Goal: Task Accomplishment & Management: Manage account settings

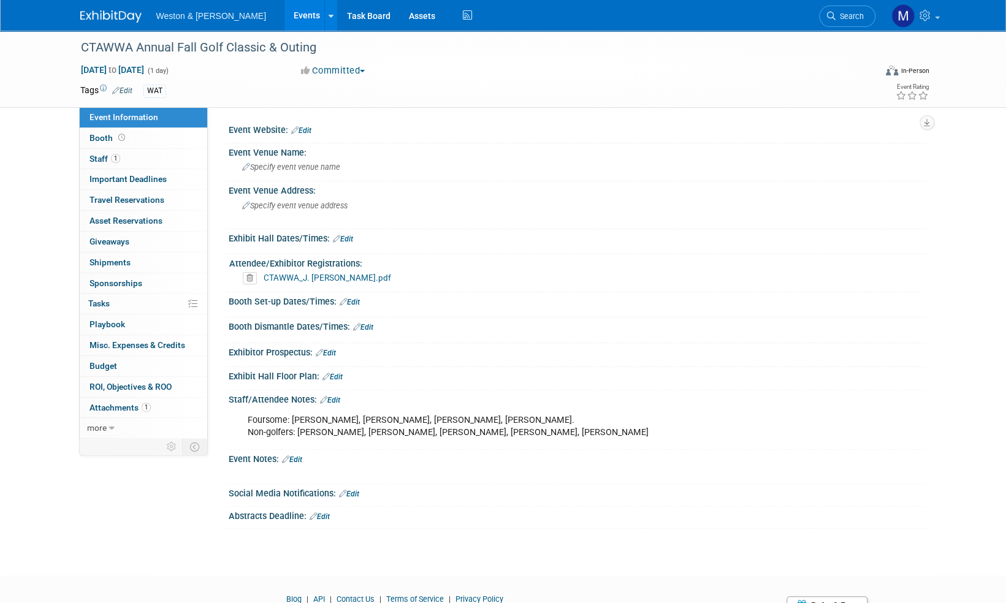
click at [116, 16] on img at bounding box center [110, 16] width 61 height 12
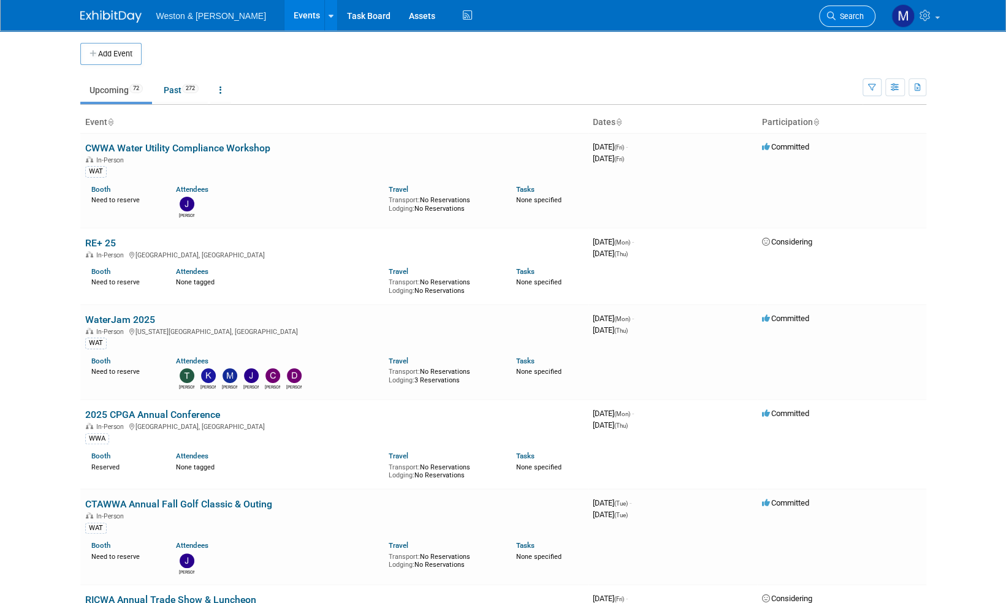
click at [862, 12] on span "Search" at bounding box center [849, 16] width 28 height 9
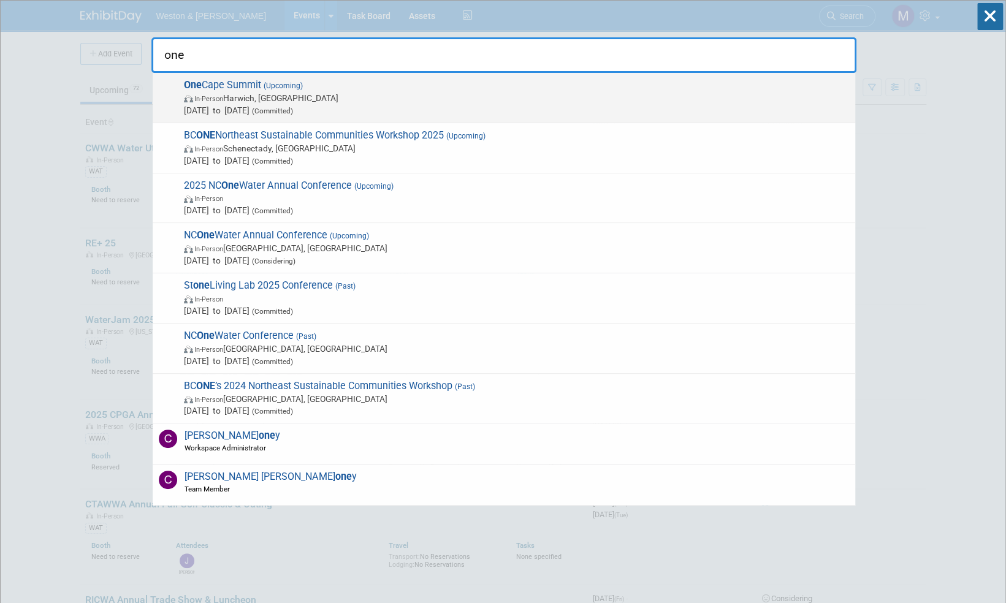
type input "one"
click at [254, 86] on span "One Cape Summit (Upcoming) In-Person [GEOGRAPHIC_DATA], [GEOGRAPHIC_DATA] [DATE…" at bounding box center [514, 97] width 669 height 37
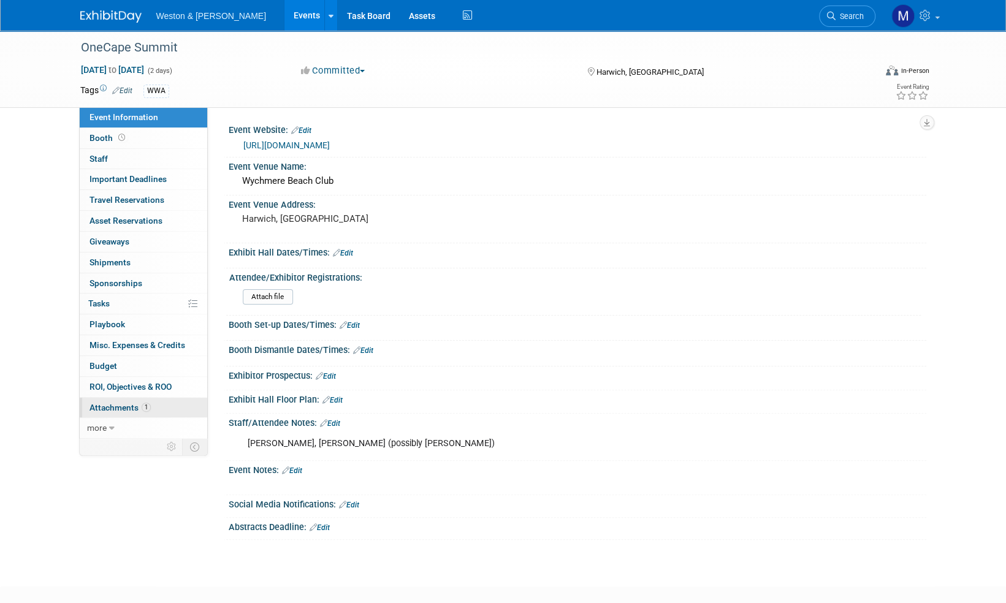
click at [127, 403] on span "Attachments 1" at bounding box center [119, 408] width 61 height 10
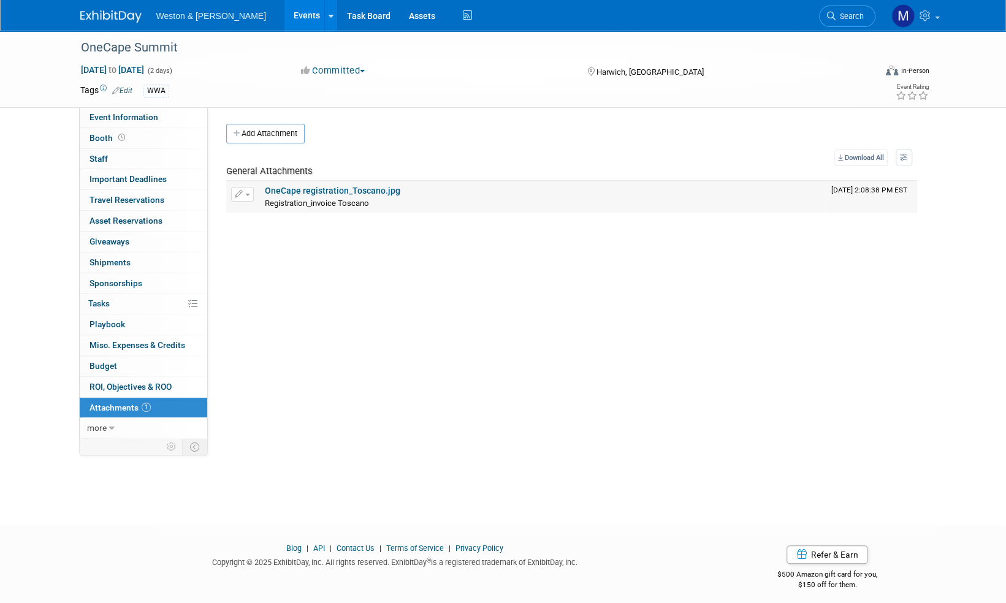
click at [358, 191] on link "OneCape registration_Toscano.jpg" at bounding box center [332, 191] width 135 height 10
drag, startPoint x: 181, startPoint y: 48, endPoint x: 74, endPoint y: 50, distance: 106.7
click at [74, 50] on div "OneCape Summit" at bounding box center [468, 47] width 795 height 33
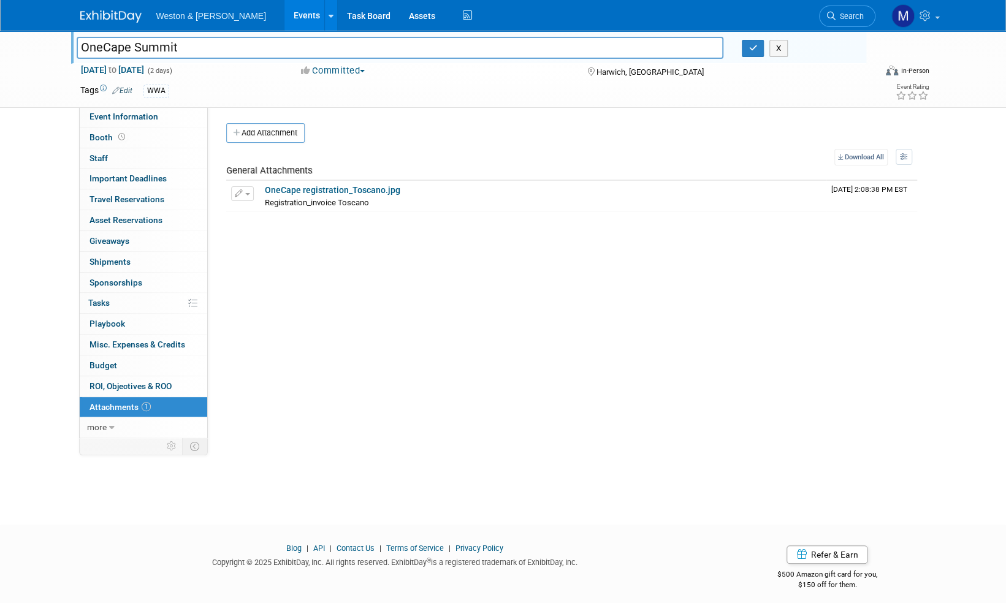
drag, startPoint x: 180, startPoint y: 45, endPoint x: 77, endPoint y: 53, distance: 103.2
click at [77, 53] on input "OneCape Summit" at bounding box center [400, 47] width 647 height 21
click at [754, 51] on icon "button" at bounding box center [752, 48] width 9 height 8
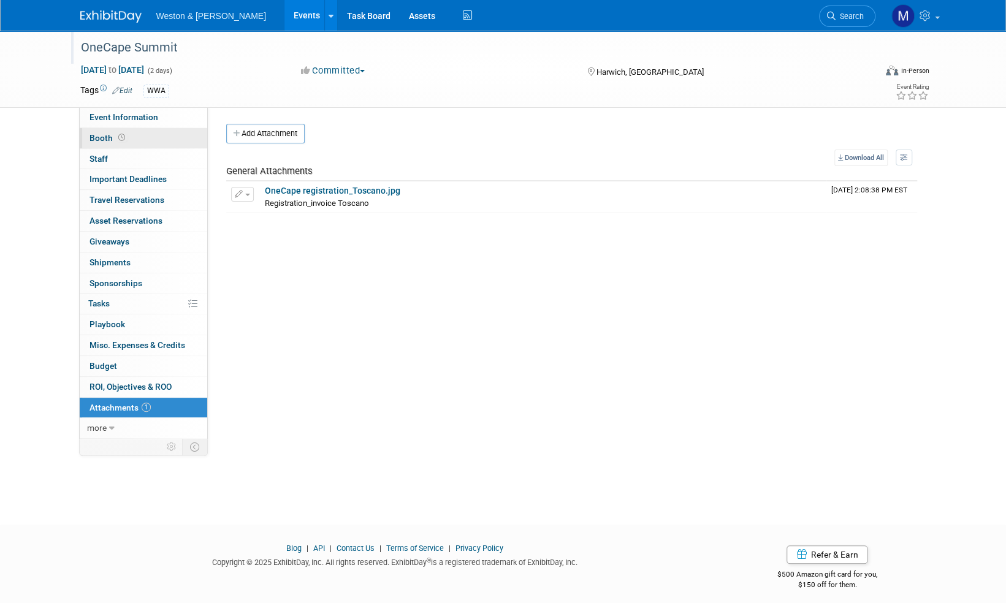
click at [99, 138] on span "Booth" at bounding box center [108, 138] width 38 height 10
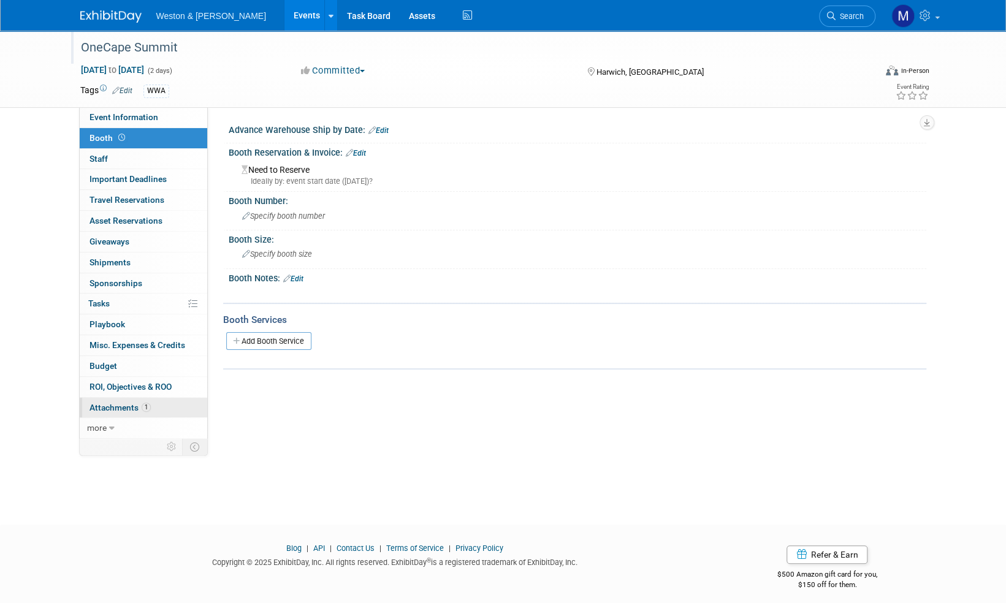
click at [119, 406] on span "Attachments 1" at bounding box center [119, 408] width 61 height 10
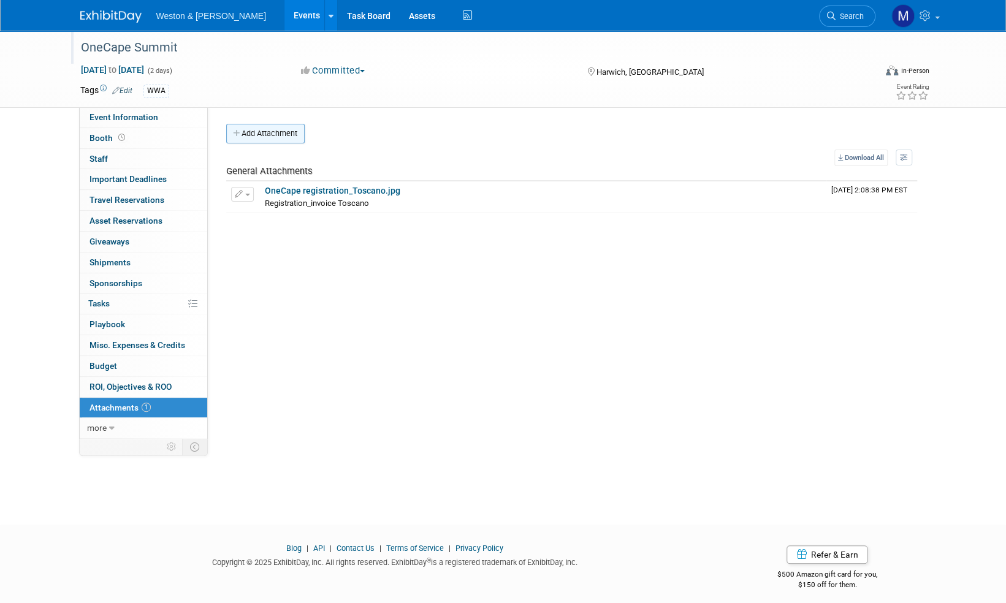
click at [288, 129] on button "Add Attachment" at bounding box center [265, 134] width 78 height 20
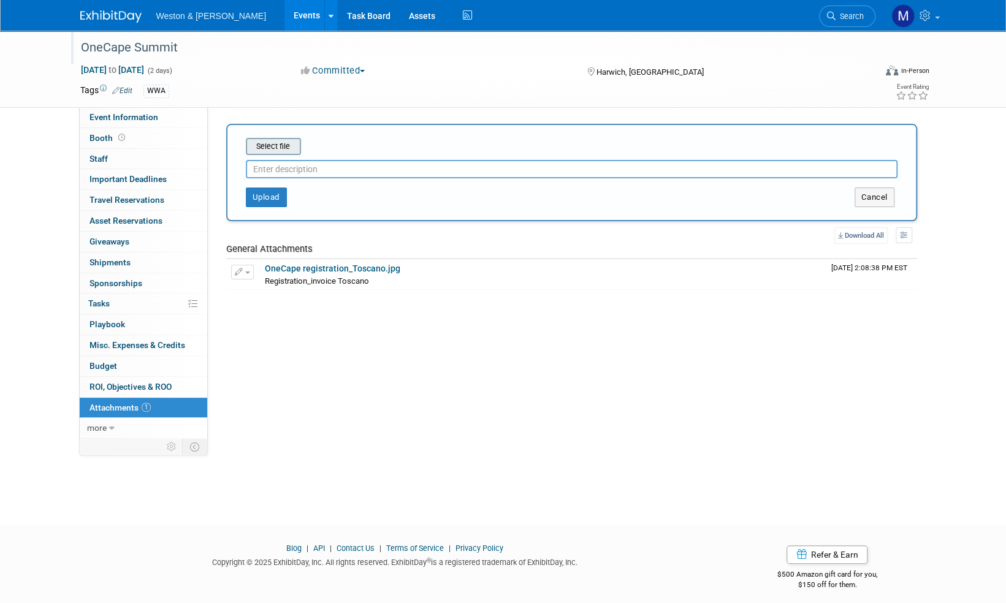
click at [282, 146] on input "file" at bounding box center [227, 146] width 146 height 15
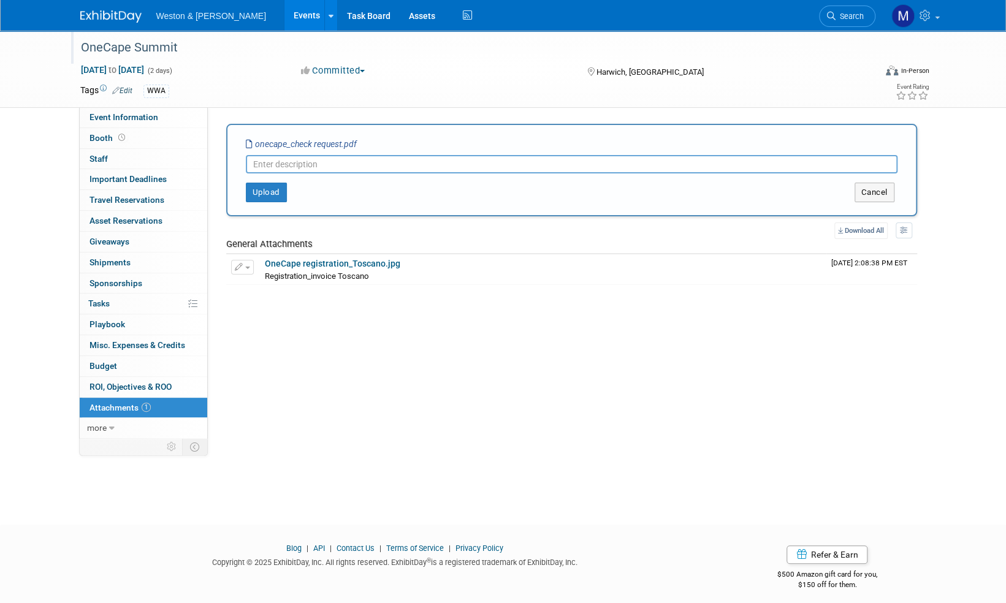
click at [276, 168] on input "text" at bounding box center [571, 164] width 651 height 18
type input "Check request"
click at [262, 192] on button "Upload" at bounding box center [266, 193] width 41 height 20
